Goal: Task Accomplishment & Management: Manage account settings

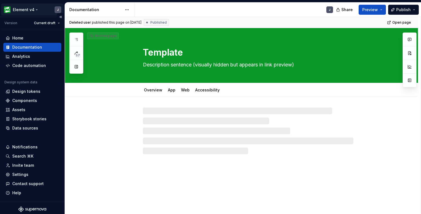
click at [23, 8] on html "Element v4 J Version Current draft Home Documentation Analytics Code automation…" at bounding box center [210, 107] width 421 height 214
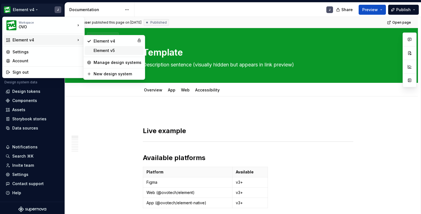
click at [116, 53] on div "Element v5" at bounding box center [118, 51] width 48 height 6
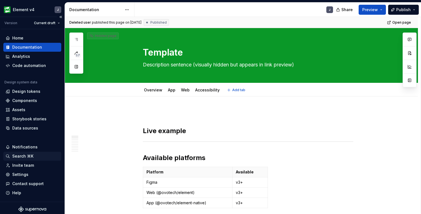
type textarea "*"
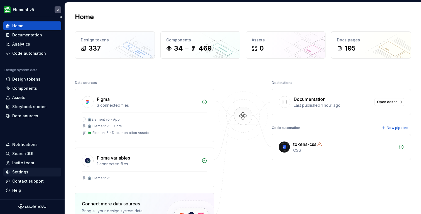
click at [24, 174] on div "Settings" at bounding box center [20, 172] width 16 height 6
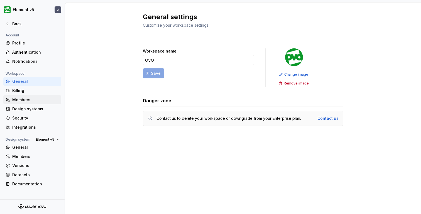
click at [29, 100] on div "Members" at bounding box center [35, 100] width 47 height 6
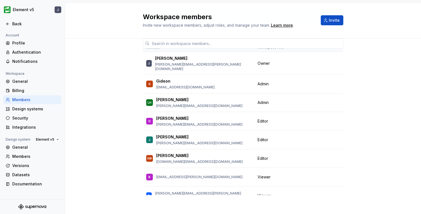
scroll to position [35, 0]
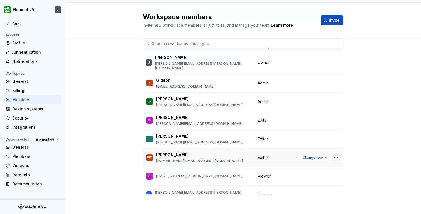
click at [334, 154] on button "button" at bounding box center [336, 158] width 8 height 8
click at [312, 164] on div "Remove from workspace" at bounding box center [302, 165] width 48 height 6
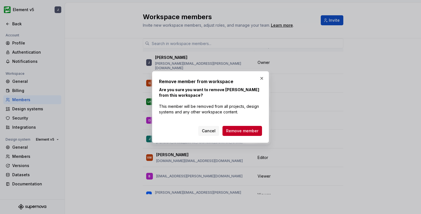
click at [245, 126] on div "Cancel Remove member" at bounding box center [210, 130] width 103 height 12
click at [245, 131] on span "Remove member" at bounding box center [242, 131] width 32 height 6
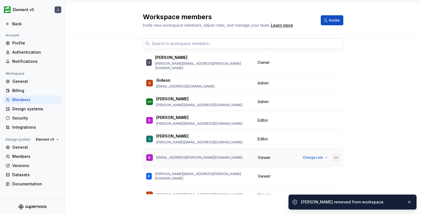
click at [336, 154] on button "button" at bounding box center [336, 158] width 8 height 8
click at [317, 166] on div "Remove from workspace" at bounding box center [302, 165] width 48 height 6
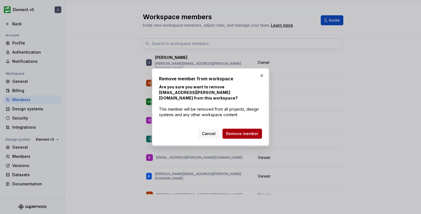
click at [253, 133] on span "Remove member" at bounding box center [242, 134] width 32 height 6
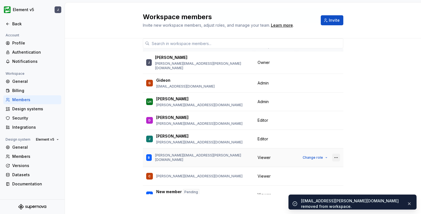
click at [336, 154] on button "button" at bounding box center [336, 158] width 8 height 8
click at [319, 163] on div "Remove from workspace" at bounding box center [302, 165] width 48 height 6
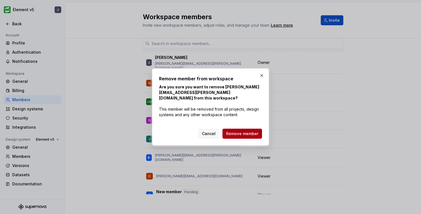
click at [246, 132] on span "Remove member" at bounding box center [242, 134] width 32 height 6
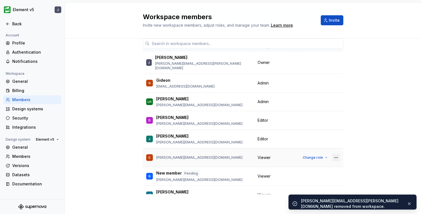
click at [338, 154] on button "button" at bounding box center [336, 158] width 8 height 8
click at [318, 163] on div "Remove from workspace" at bounding box center [302, 165] width 48 height 6
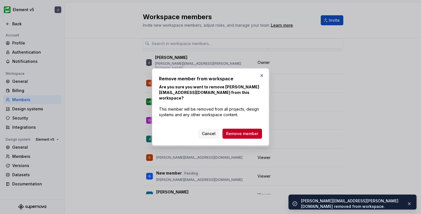
click at [256, 127] on div "Cancel Remove member" at bounding box center [210, 133] width 103 height 12
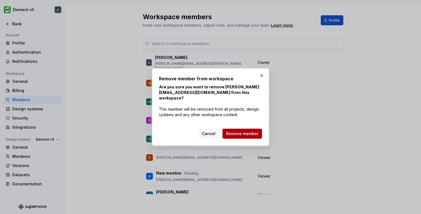
click at [252, 131] on span "Remove member" at bounding box center [242, 134] width 32 height 6
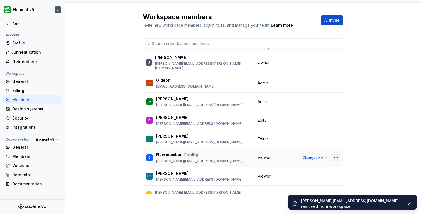
click at [338, 154] on button "button" at bounding box center [336, 158] width 8 height 8
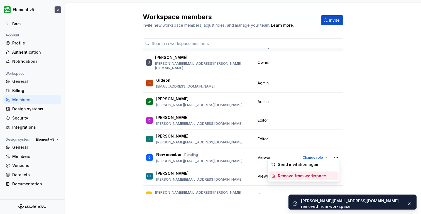
click at [309, 179] on div "Remove from workspace" at bounding box center [302, 176] width 48 height 6
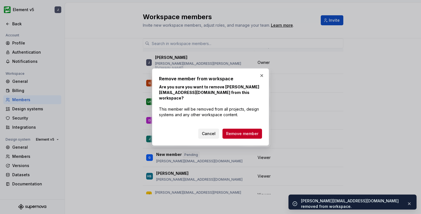
click at [209, 131] on span "Cancel" at bounding box center [209, 134] width 14 height 6
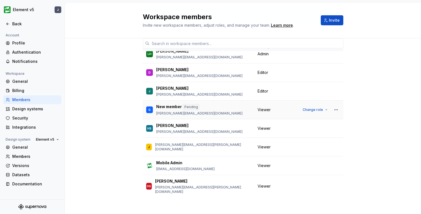
scroll to position [52, 0]
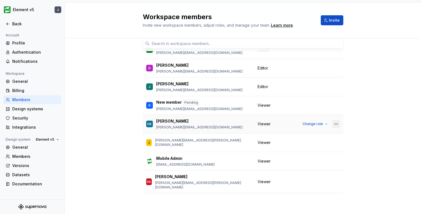
click at [334, 120] on button "button" at bounding box center [336, 124] width 8 height 8
click at [314, 128] on div "Remove from workspace" at bounding box center [302, 131] width 48 height 6
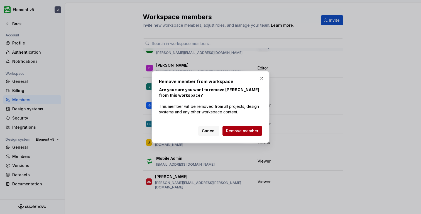
click at [251, 130] on span "Remove member" at bounding box center [242, 131] width 32 height 6
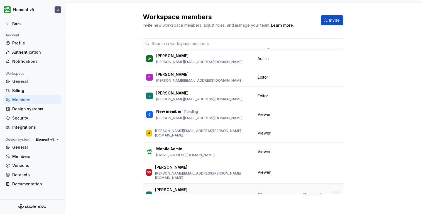
click at [337, 191] on button "button" at bounding box center [336, 195] width 8 height 8
click at [312, 198] on div "Remove from workspace" at bounding box center [302, 196] width 48 height 6
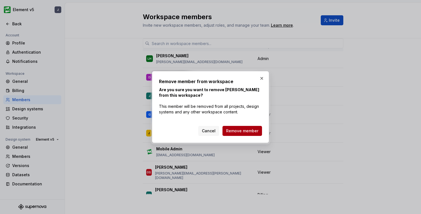
click at [241, 129] on span "Remove member" at bounding box center [242, 131] width 32 height 6
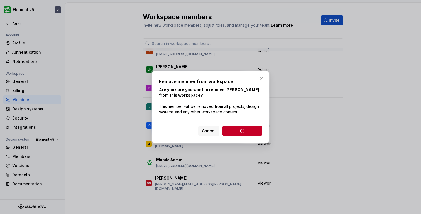
scroll to position [24, 0]
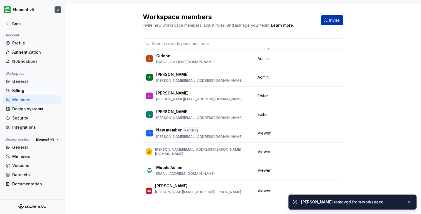
click at [335, 20] on span "Invite" at bounding box center [334, 21] width 11 height 6
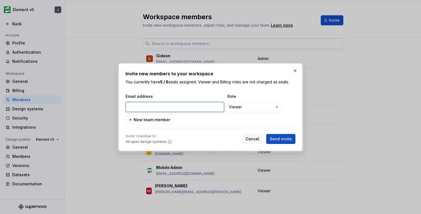
paste input "[EMAIL_ADDRESS][DOMAIN_NAME]"
type input "[EMAIL_ADDRESS][DOMAIN_NAME]"
click at [248, 106] on div "**********" at bounding box center [210, 107] width 421 height 214
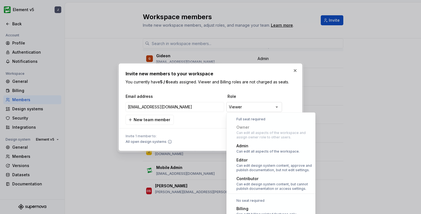
scroll to position [15, 0]
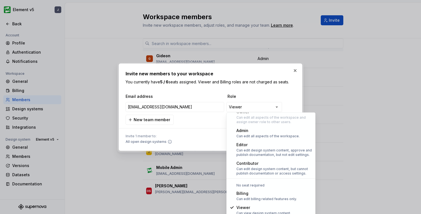
select select "*******"
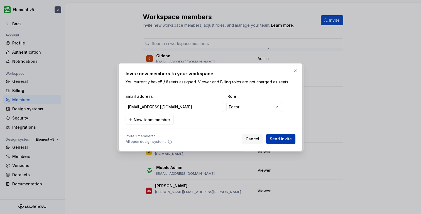
click at [282, 138] on span "Send invite" at bounding box center [281, 139] width 22 height 6
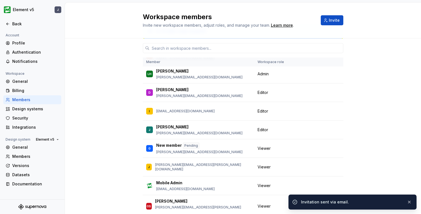
scroll to position [9, 0]
